Goal: Information Seeking & Learning: Compare options

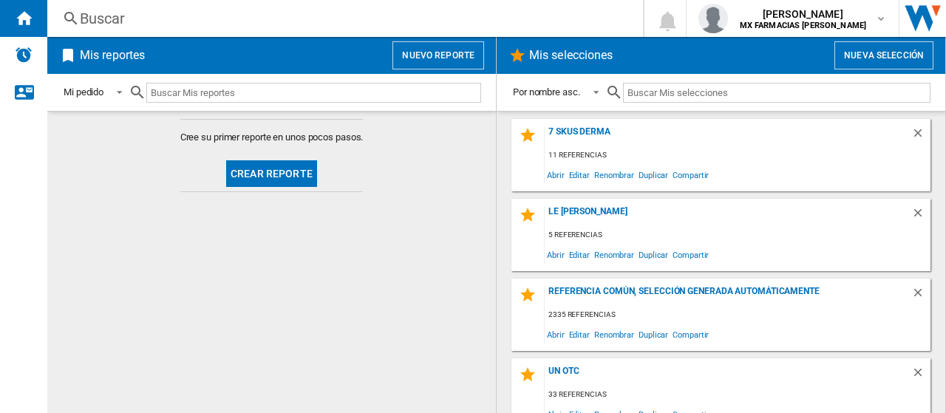
click at [577, 125] on div "7 SKUS DERMA 11 referencias Abrir Editar Renombrar Duplicar Compartir" at bounding box center [720, 155] width 419 height 72
click at [559, 129] on div "7 SKUS DERMA" at bounding box center [728, 136] width 367 height 20
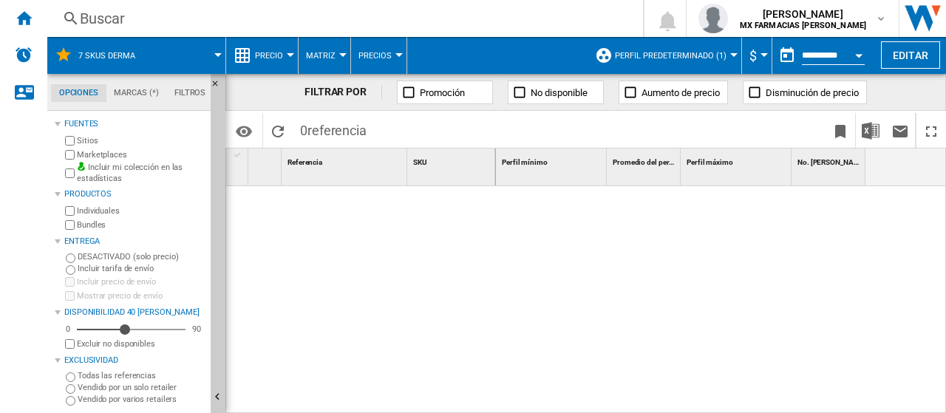
click at [659, 55] on span "Perfil predeterminado (1)" at bounding box center [671, 56] width 112 height 10
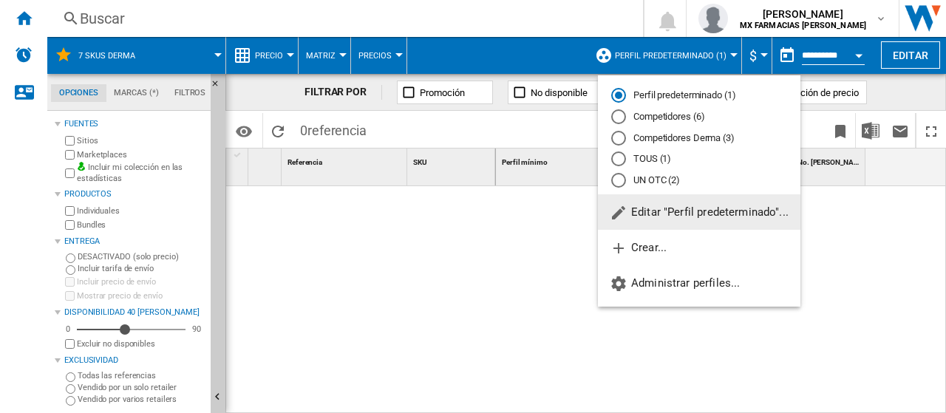
click at [649, 132] on span at bounding box center [712, 130] width 226 height 35
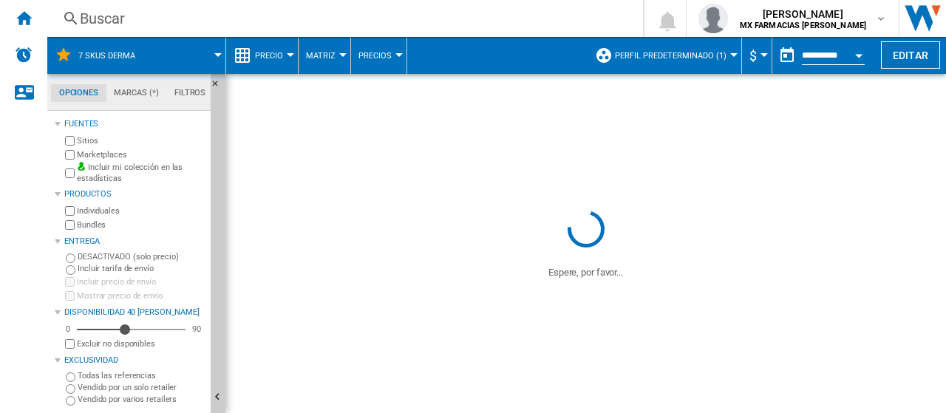
click at [680, 41] on button "Perfil predeterminado (1)" at bounding box center [674, 55] width 119 height 37
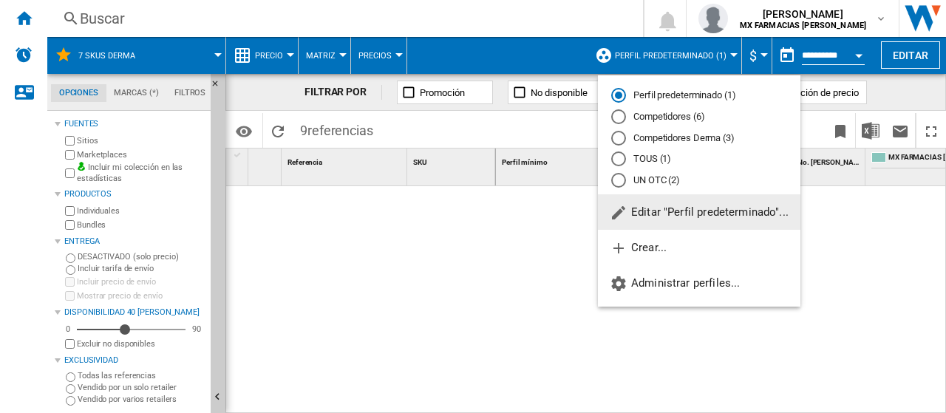
click at [643, 143] on md-radio-button "Competidores Derma (3)" at bounding box center [699, 138] width 176 height 14
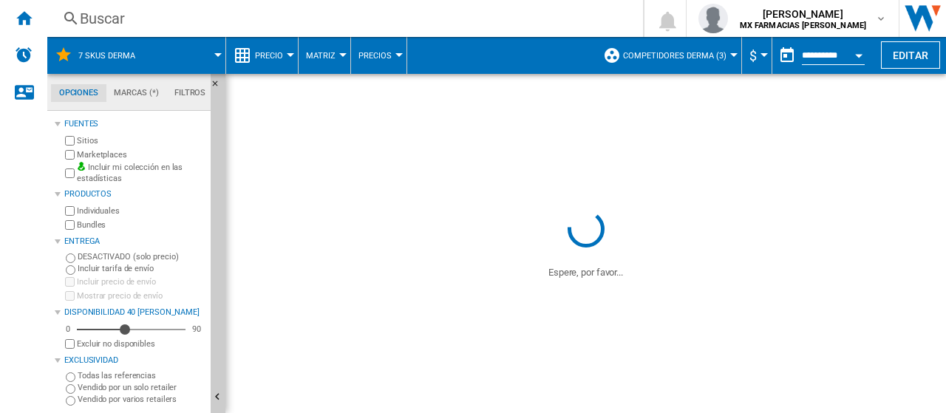
scroll to position [148, 0]
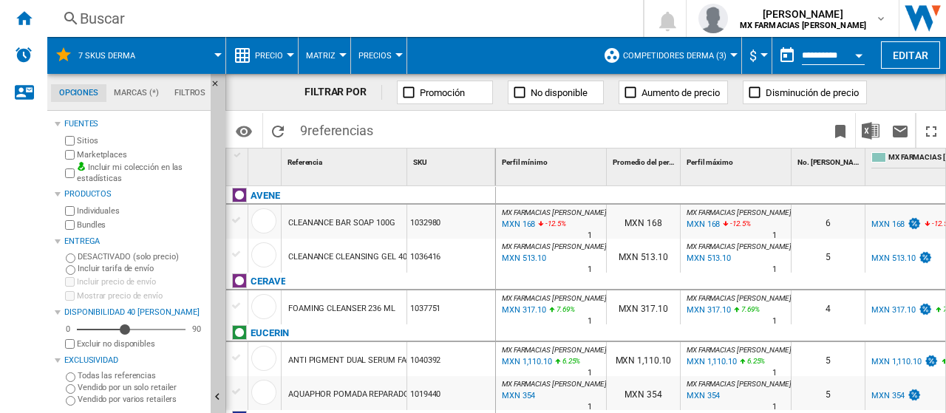
click at [109, 394] on label "Vendido por varios retailers" at bounding box center [141, 399] width 127 height 11
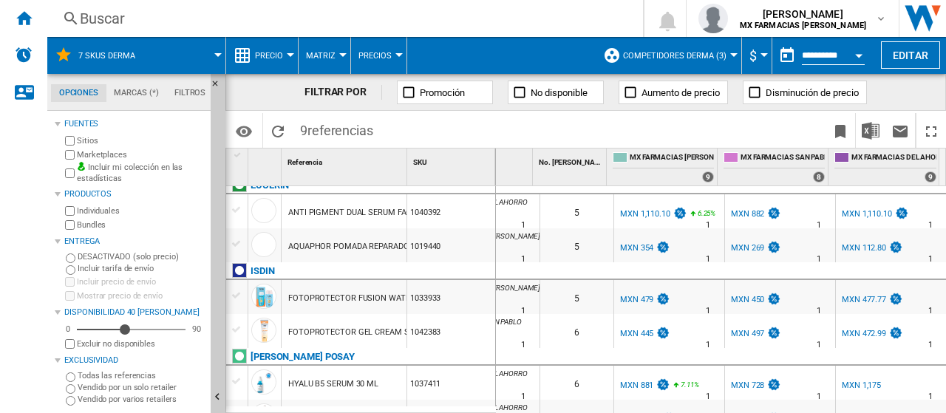
scroll to position [174, 0]
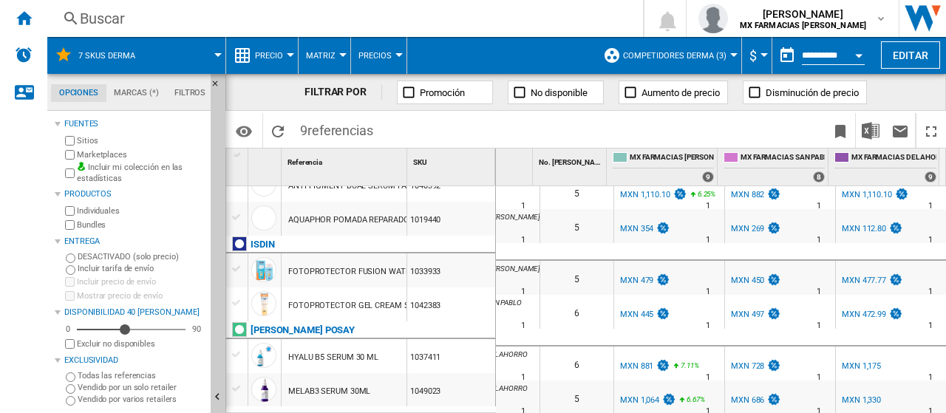
click at [639, 393] on div "MXN 1,064" at bounding box center [647, 400] width 58 height 15
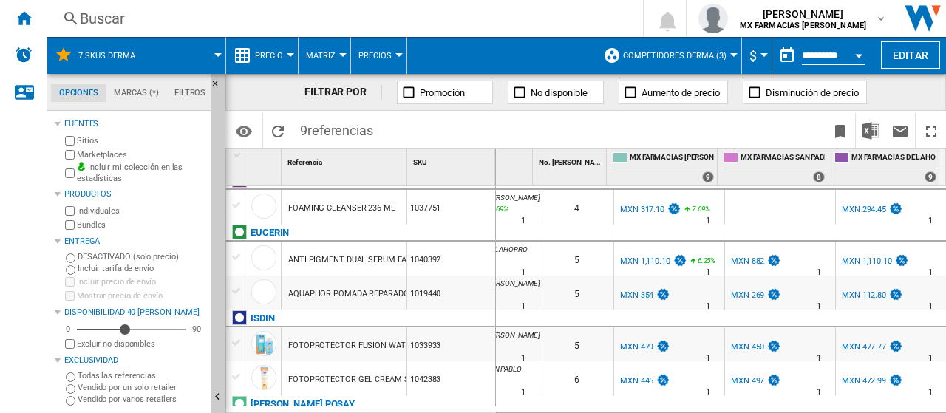
click at [638, 255] on div "MXN 1,110.10" at bounding box center [652, 261] width 69 height 15
click at [644, 266] on div "MXN 1,110.10" at bounding box center [652, 261] width 69 height 15
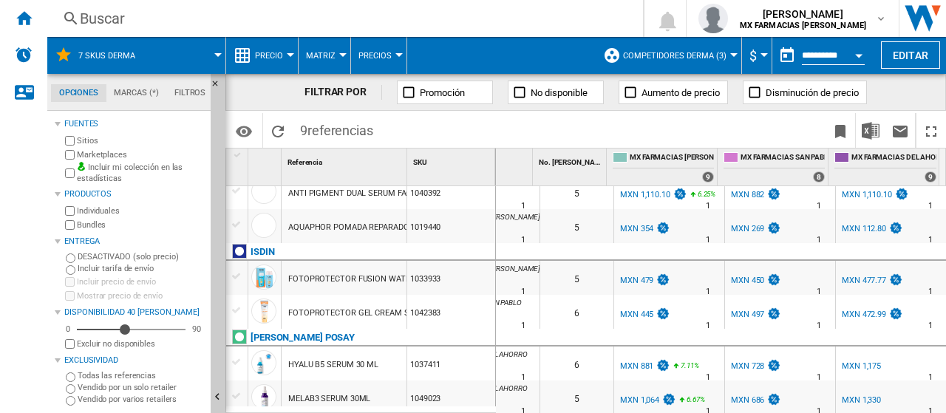
scroll to position [174, 0]
